Goal: Task Accomplishment & Management: Manage account settings

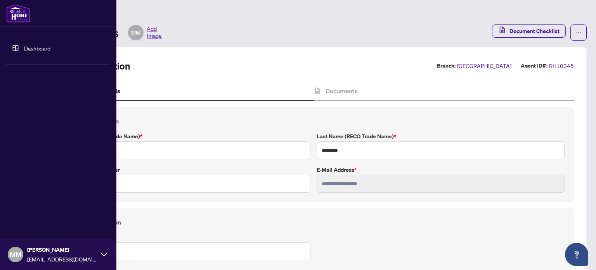
scroll to position [639, 0]
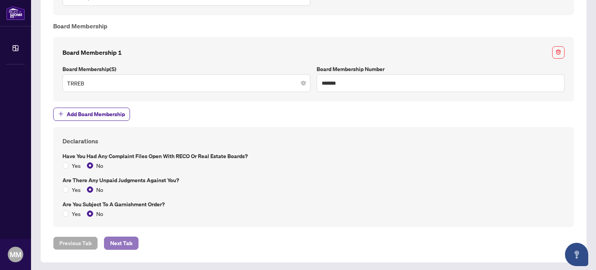
click at [128, 242] on span "Next Tab" at bounding box center [121, 243] width 22 height 12
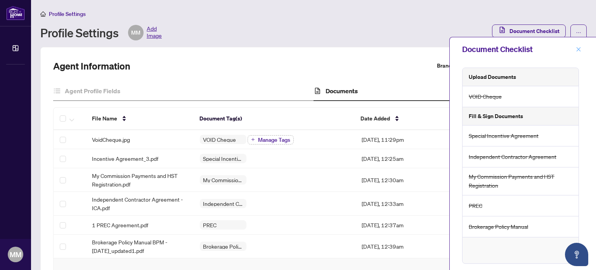
click at [580, 48] on icon "close" at bounding box center [578, 49] width 4 height 4
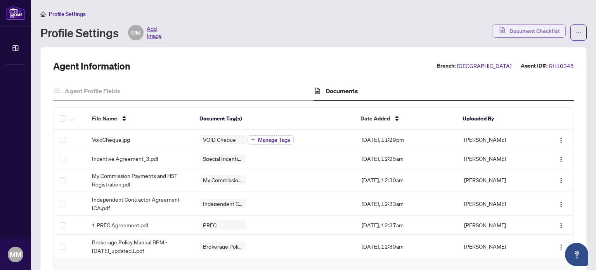
click at [512, 31] on span "Document Checklist" at bounding box center [534, 31] width 50 height 12
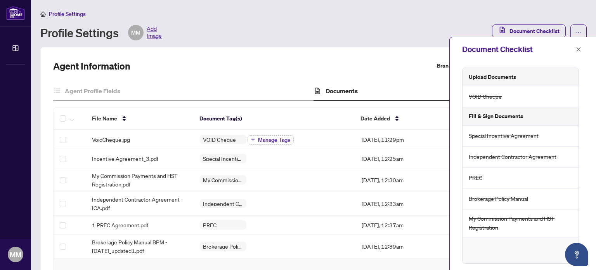
click at [391, 59] on div "Agent Information Branch: [GEOGRAPHIC_DATA] Agent ID#: RH10345 Agent Profile Fi…" at bounding box center [313, 238] width 546 height 382
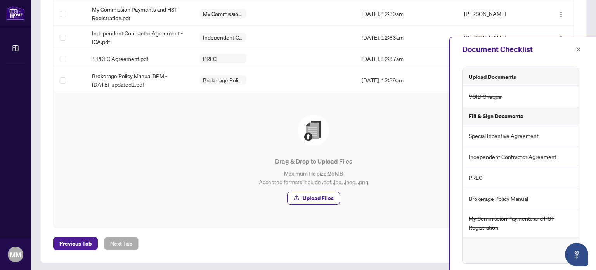
scroll to position [167, 0]
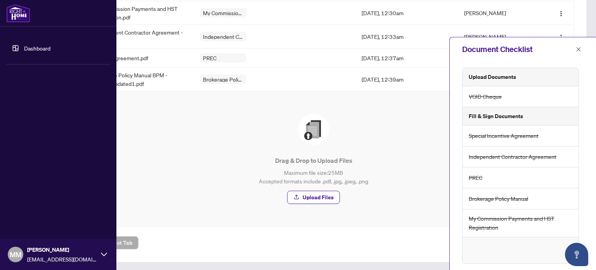
click at [36, 254] on div "[PERSON_NAME] [EMAIL_ADDRESS][DOMAIN_NAME]" at bounding box center [62, 254] width 70 height 18
click at [38, 206] on span "Logout" at bounding box center [30, 208] width 17 height 12
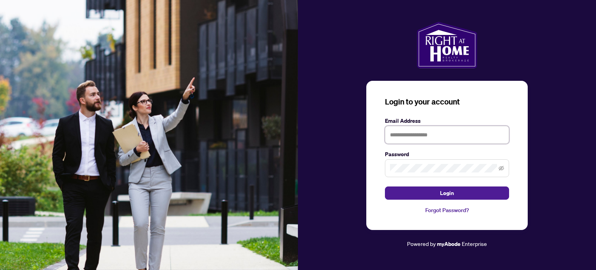
type input "**********"
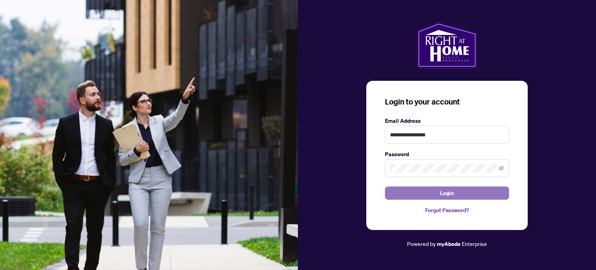
click at [446, 191] on span "Login" at bounding box center [447, 193] width 14 height 12
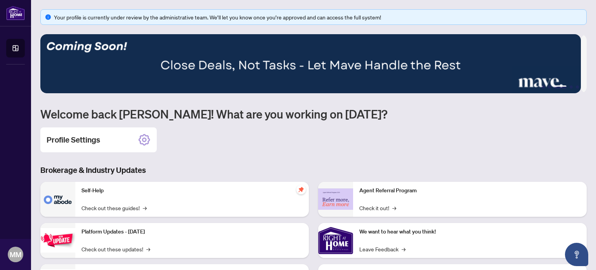
click at [87, 46] on img at bounding box center [310, 63] width 540 height 59
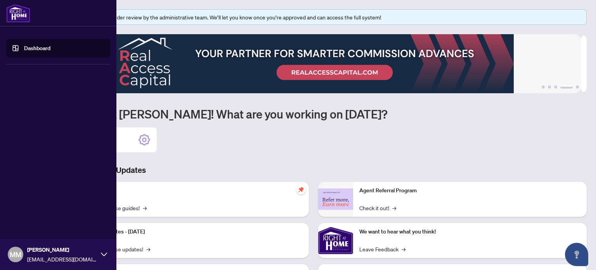
click at [9, 10] on img at bounding box center [18, 13] width 24 height 19
click at [24, 45] on link "Dashboard" at bounding box center [37, 48] width 26 height 7
click at [35, 47] on link "Dashboard" at bounding box center [37, 48] width 26 height 7
